Goal: Task Accomplishment & Management: Complete application form

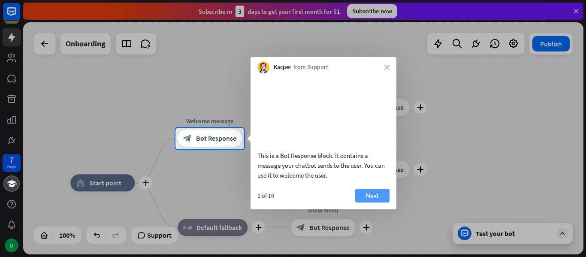
click at [378, 202] on button "Next" at bounding box center [372, 196] width 34 height 14
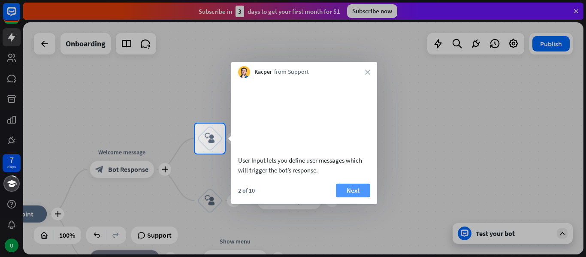
click at [360, 197] on button "Next" at bounding box center [353, 191] width 34 height 14
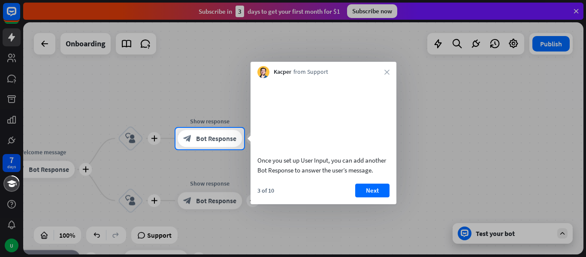
click at [361, 197] on button "Next" at bounding box center [372, 191] width 34 height 14
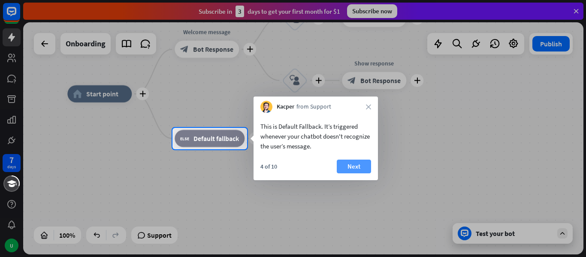
click at [360, 167] on button "Next" at bounding box center [354, 167] width 34 height 14
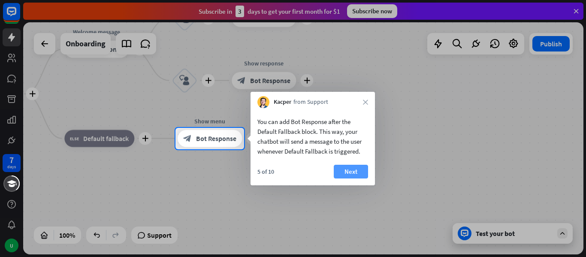
click at [360, 170] on button "Next" at bounding box center [351, 172] width 34 height 14
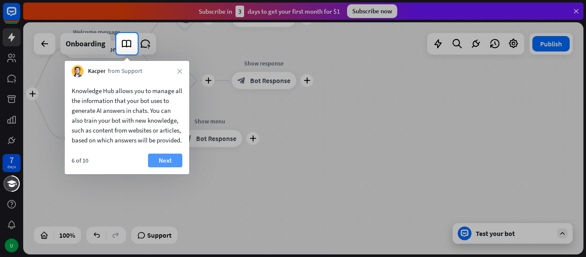
click at [171, 167] on button "Next" at bounding box center [165, 161] width 34 height 14
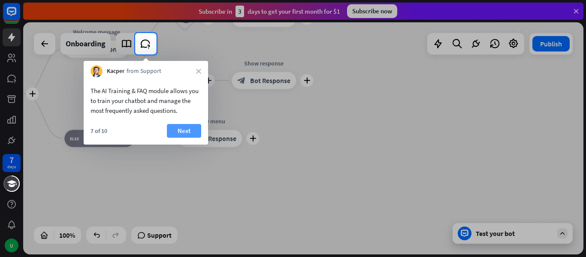
click at [188, 130] on button "Next" at bounding box center [184, 131] width 34 height 14
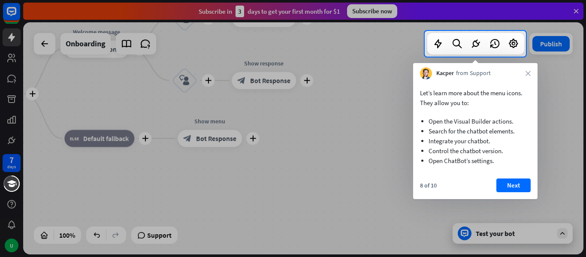
click at [512, 188] on button "Next" at bounding box center [514, 186] width 34 height 14
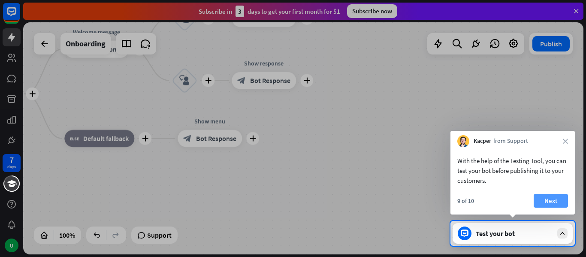
click at [553, 205] on button "Next" at bounding box center [551, 201] width 34 height 14
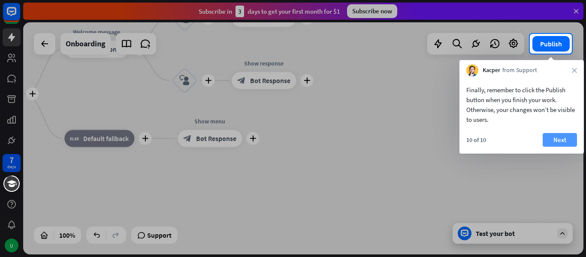
click at [565, 141] on button "Next" at bounding box center [560, 140] width 34 height 14
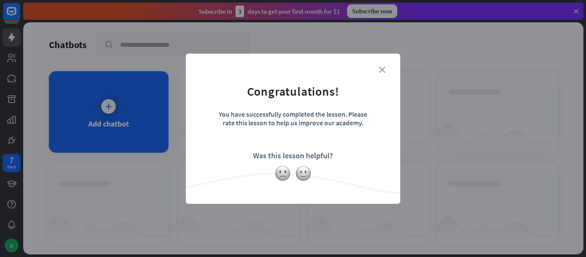
click at [381, 71] on icon "close" at bounding box center [382, 70] width 6 height 6
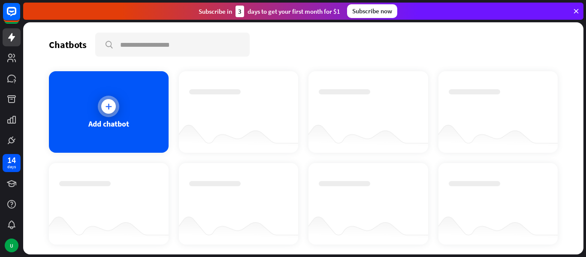
click at [110, 110] on icon at bounding box center [108, 106] width 9 height 9
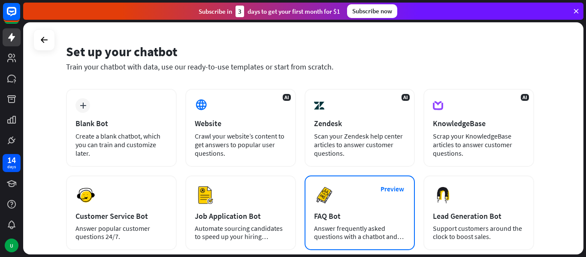
scroll to position [43, 0]
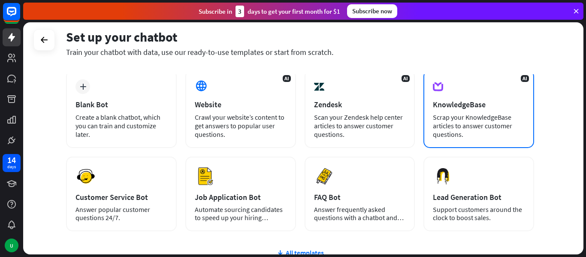
click at [486, 98] on div "AI KnowledgeBase Scrap your KnowledgeBase articles to answer customer questions." at bounding box center [479, 109] width 111 height 78
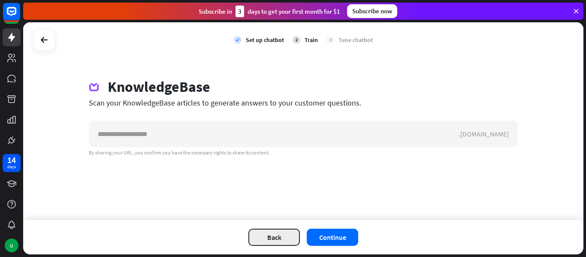
click at [276, 233] on button "Back" at bounding box center [274, 237] width 52 height 17
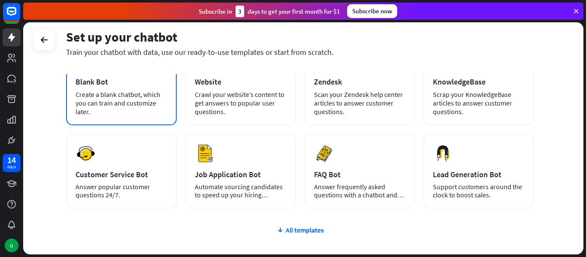
scroll to position [86, 0]
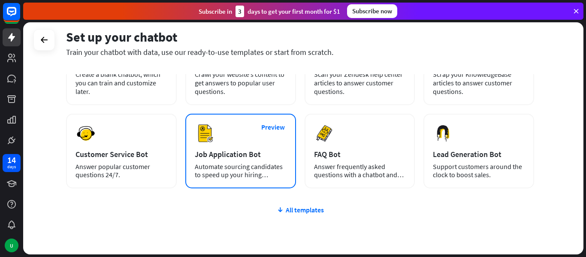
drag, startPoint x: 214, startPoint y: 158, endPoint x: 212, endPoint y: 165, distance: 7.4
click at [212, 165] on div "Preview Job Application Bot Automate sourcing candidates to speed up your hirin…" at bounding box center [240, 151] width 111 height 75
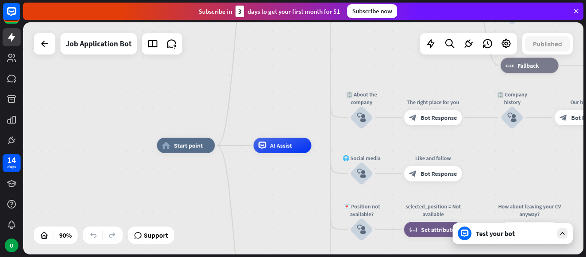
click at [549, 240] on div "Test your bot" at bounding box center [513, 233] width 120 height 21
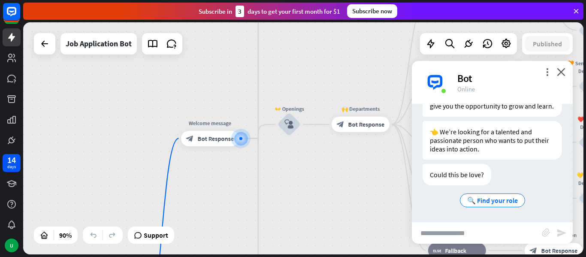
scroll to position [164, 0]
click at [486, 200] on span "🔍 Find your role" at bounding box center [492, 200] width 51 height 9
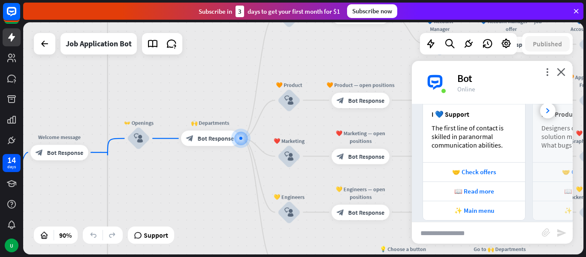
scroll to position [418, 0]
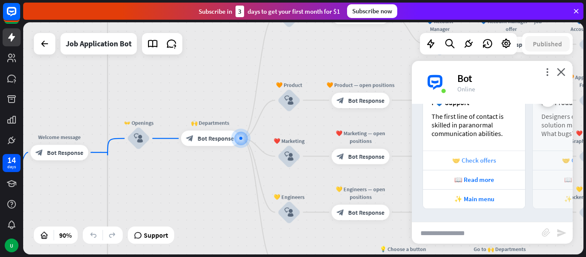
click at [480, 161] on div "🤝 Check offers" at bounding box center [474, 160] width 94 height 8
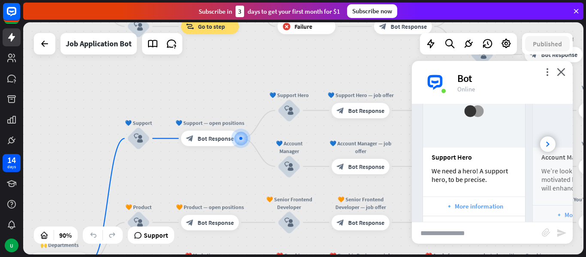
scroll to position [651, 0]
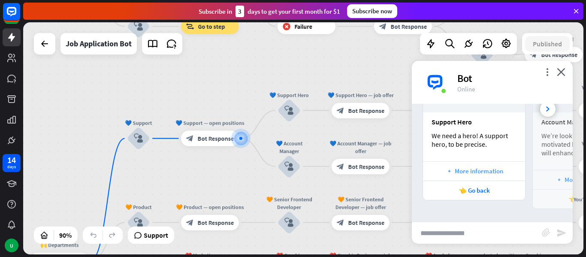
click at [473, 170] on div "🔹 More information" at bounding box center [474, 171] width 94 height 8
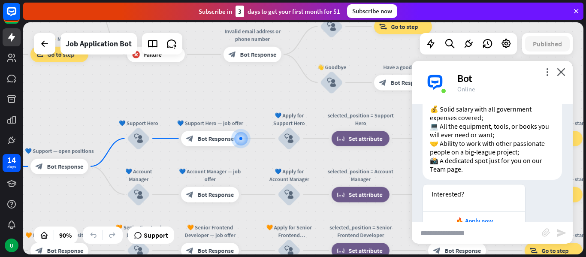
scroll to position [1131, 0]
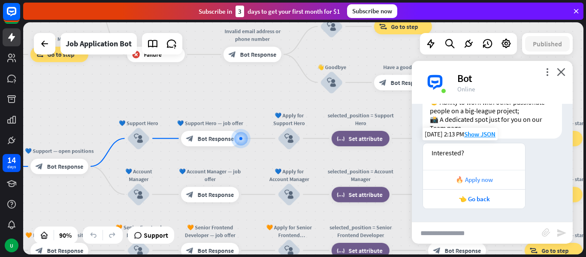
click at [493, 176] on div "🔥 Apply now" at bounding box center [474, 180] width 94 height 8
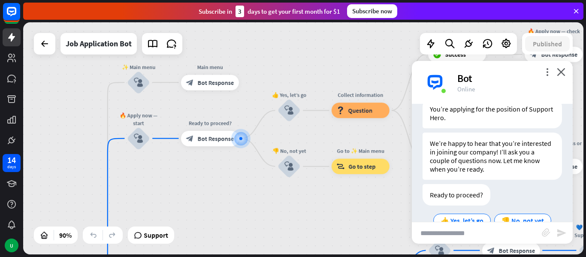
scroll to position [1325, 0]
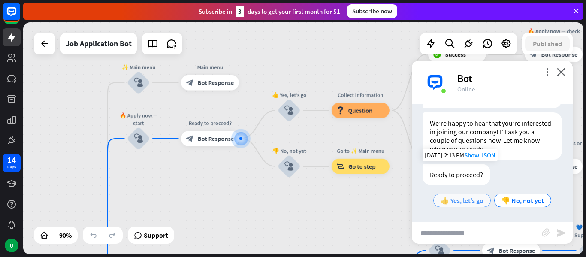
click at [464, 203] on span "👍 Yes, let’s go" at bounding box center [462, 200] width 43 height 9
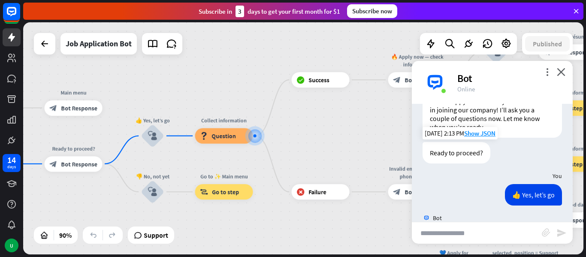
scroll to position [1385, 0]
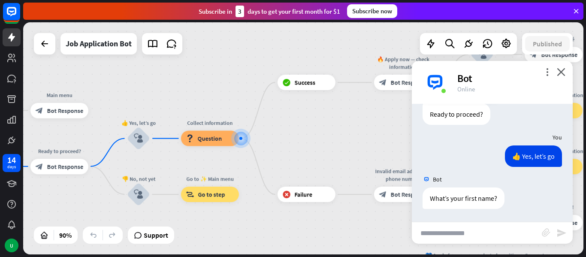
click at [480, 231] on input "text" at bounding box center [477, 232] width 130 height 21
type input "***"
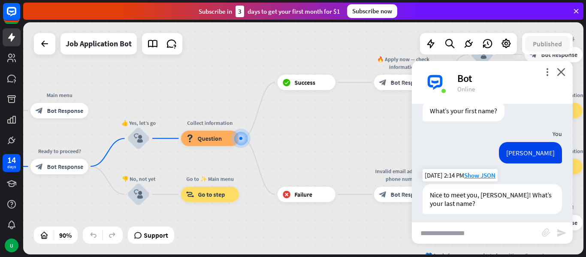
scroll to position [1478, 0]
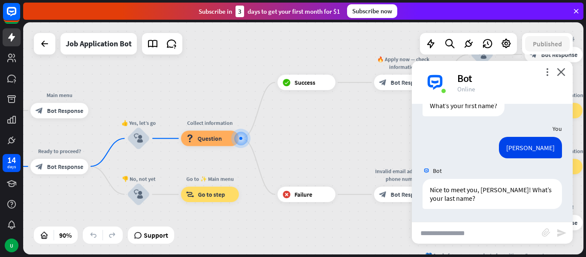
click at [482, 230] on input "text" at bounding box center [477, 232] width 130 height 21
type input "***"
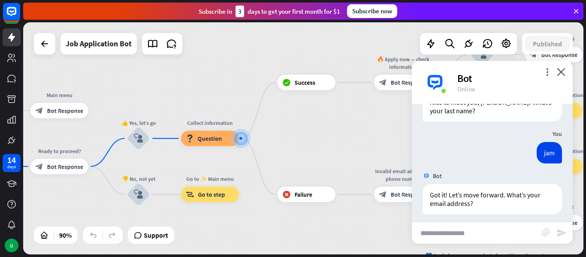
scroll to position [1571, 0]
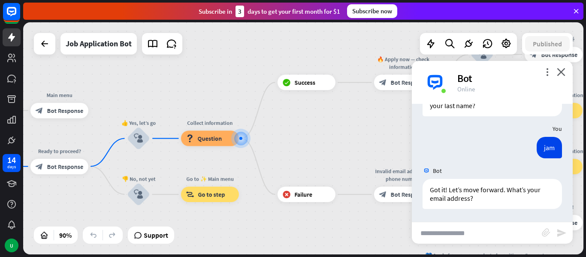
click at [478, 227] on input "text" at bounding box center [477, 232] width 130 height 21
type input "**********"
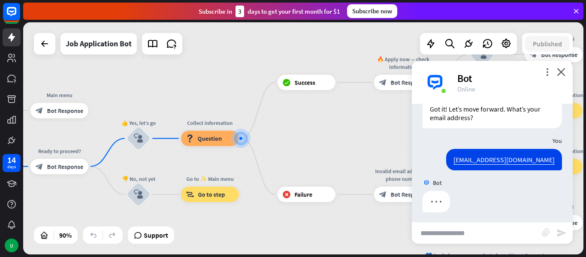
scroll to position [1655, 0]
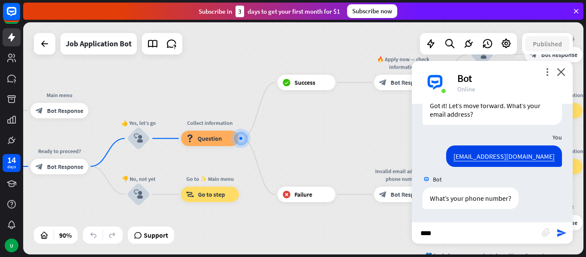
type input "*****"
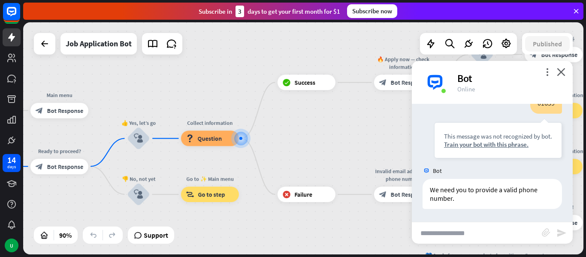
scroll to position [1792, 0]
click at [458, 229] on input "text" at bounding box center [477, 232] width 130 height 21
type input "**********"
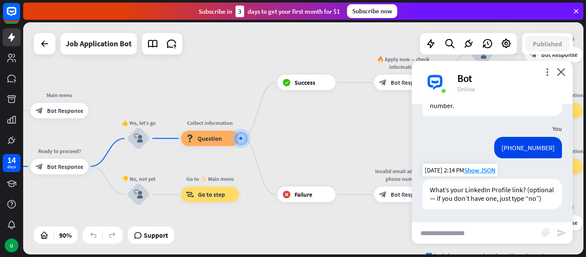
scroll to position [1894, 0]
click at [481, 237] on input "text" at bounding box center [477, 232] width 130 height 21
drag, startPoint x: 487, startPoint y: 224, endPoint x: 485, endPoint y: 230, distance: 6.8
click at [485, 230] on input "text" at bounding box center [477, 232] width 130 height 21
type input "**********"
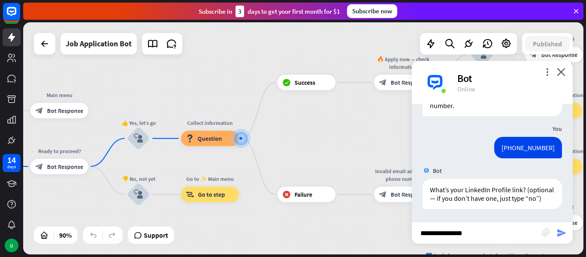
click at [559, 236] on icon "send" at bounding box center [562, 233] width 10 height 10
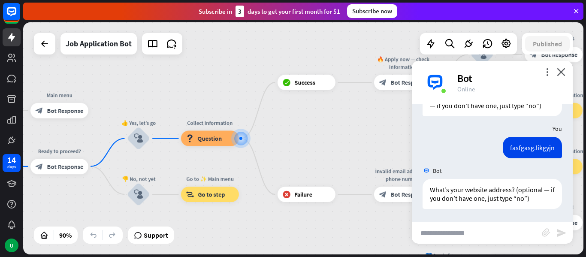
scroll to position [1986, 0]
click at [475, 232] on input "text" at bounding box center [477, 232] width 130 height 21
type input "**********"
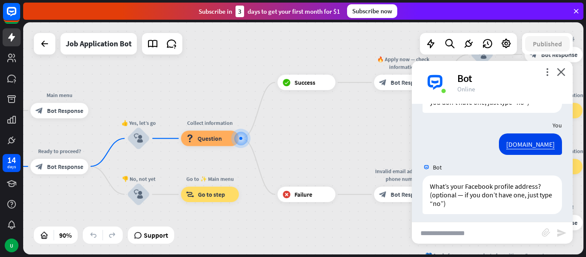
scroll to position [2088, 0]
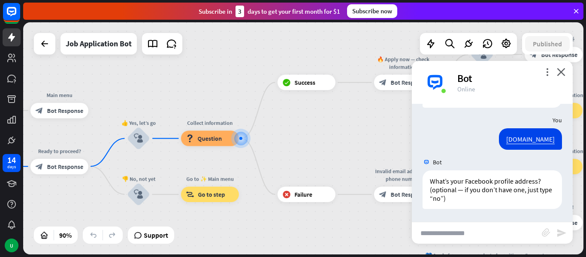
click at [475, 228] on input "text" at bounding box center [477, 232] width 130 height 21
type input "**"
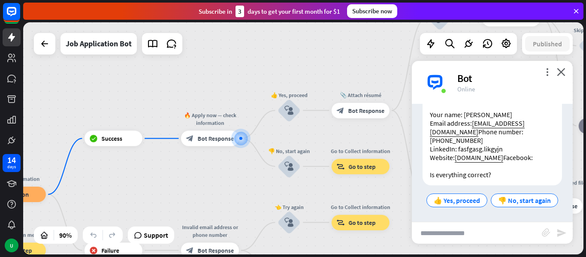
scroll to position [2377, 0]
